Goal: Task Accomplishment & Management: Use online tool/utility

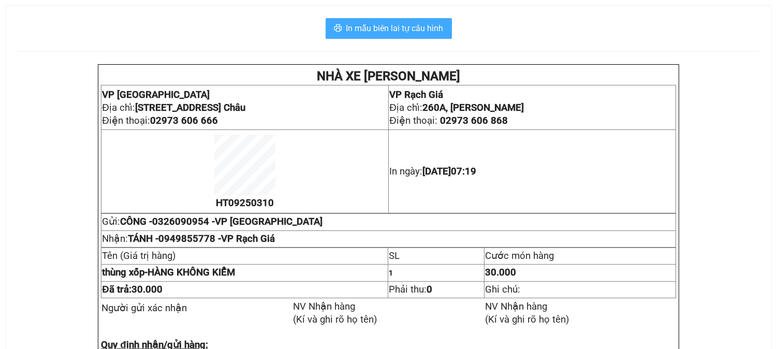
click at [394, 20] on button "In mẫu biên lai tự cấu hình" at bounding box center [389, 28] width 126 height 21
click at [396, 21] on button "In mẫu biên lai tự cấu hình" at bounding box center [389, 28] width 126 height 21
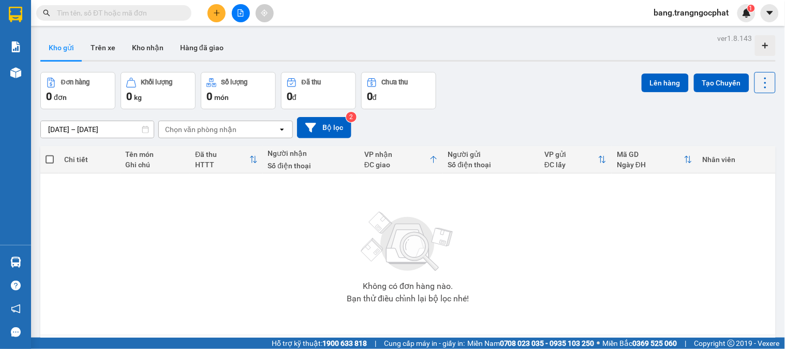
drag, startPoint x: 629, startPoint y: 98, endPoint x: 521, endPoint y: 108, distance: 108.6
click at [629, 98] on div "Đơn hàng 0 đơn Khối lượng 0 kg Số lượng 0 món Đã thu 0 đ Chưa thu 0 đ Lên hàng …" at bounding box center [408, 90] width 736 height 37
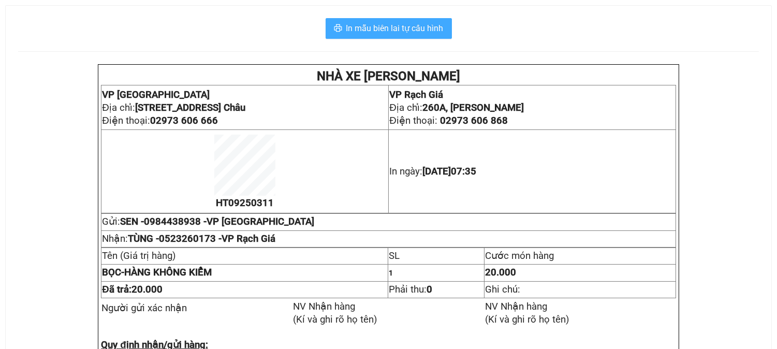
click at [361, 22] on span "In mẫu biên lai tự cấu hình" at bounding box center [394, 28] width 97 height 13
click at [442, 28] on span "In mẫu biên lai tự cấu hình" at bounding box center [394, 28] width 97 height 13
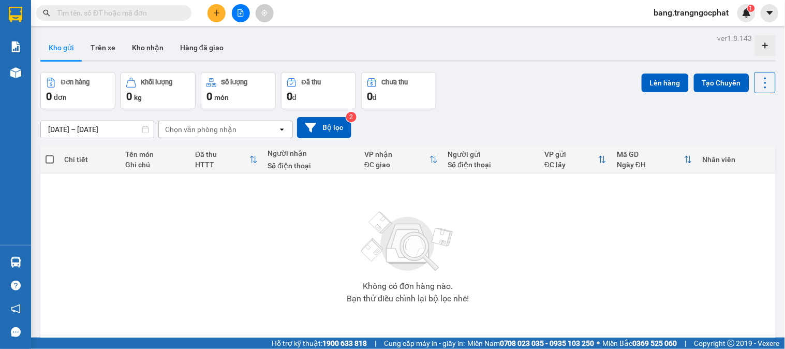
drag, startPoint x: 650, startPoint y: 279, endPoint x: 656, endPoint y: 268, distance: 11.8
click at [653, 274] on div "Không có đơn hàng nào. Bạn thử điều chỉnh lại bộ lọc nhé!" at bounding box center [408, 254] width 725 height 155
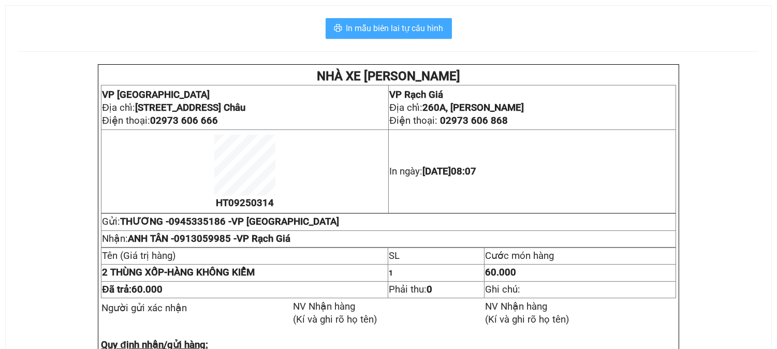
drag, startPoint x: 409, startPoint y: 32, endPoint x: 402, endPoint y: 28, distance: 7.9
click at [409, 30] on span "In mẫu biên lai tự cấu hình" at bounding box center [394, 28] width 97 height 13
